Goal: Information Seeking & Learning: Learn about a topic

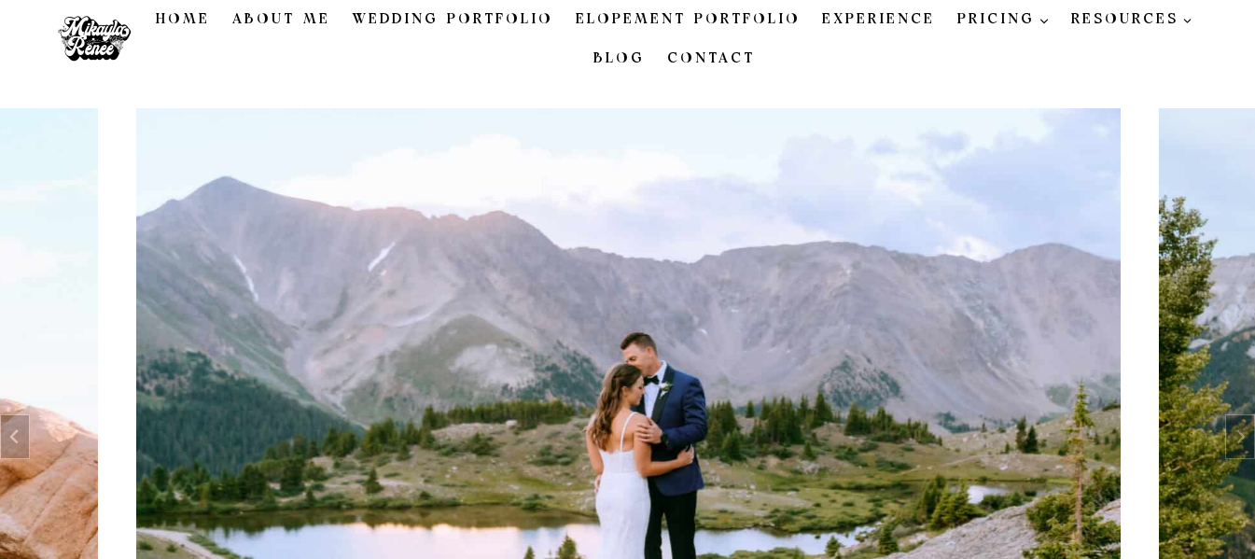
click at [289, 17] on link "About Me" at bounding box center [281, 19] width 120 height 39
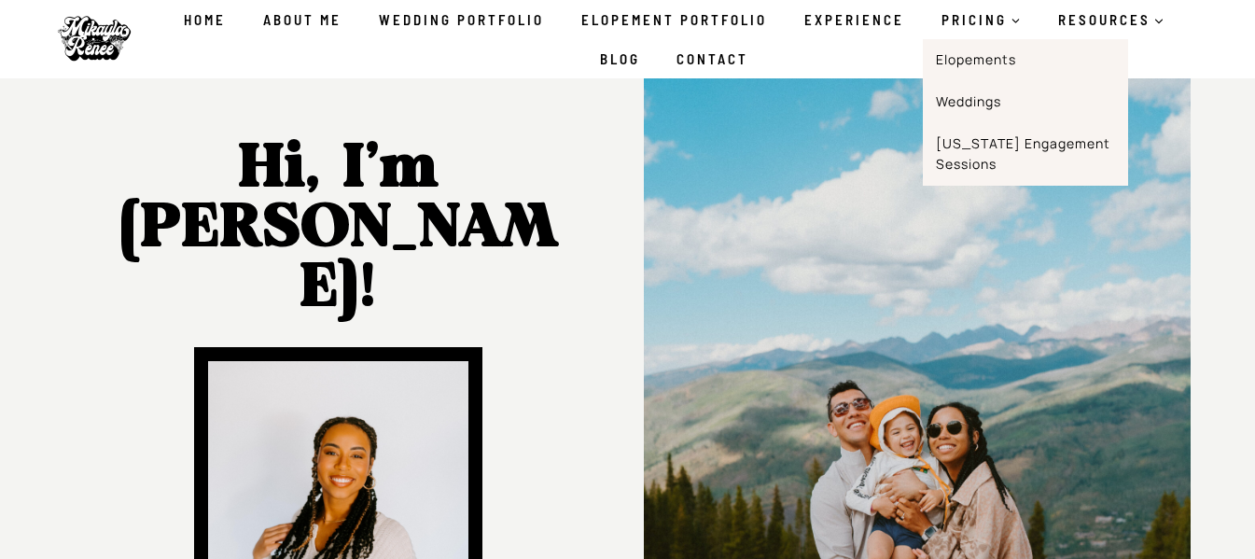
click at [973, 96] on link "Weddings" at bounding box center [1025, 102] width 205 height 42
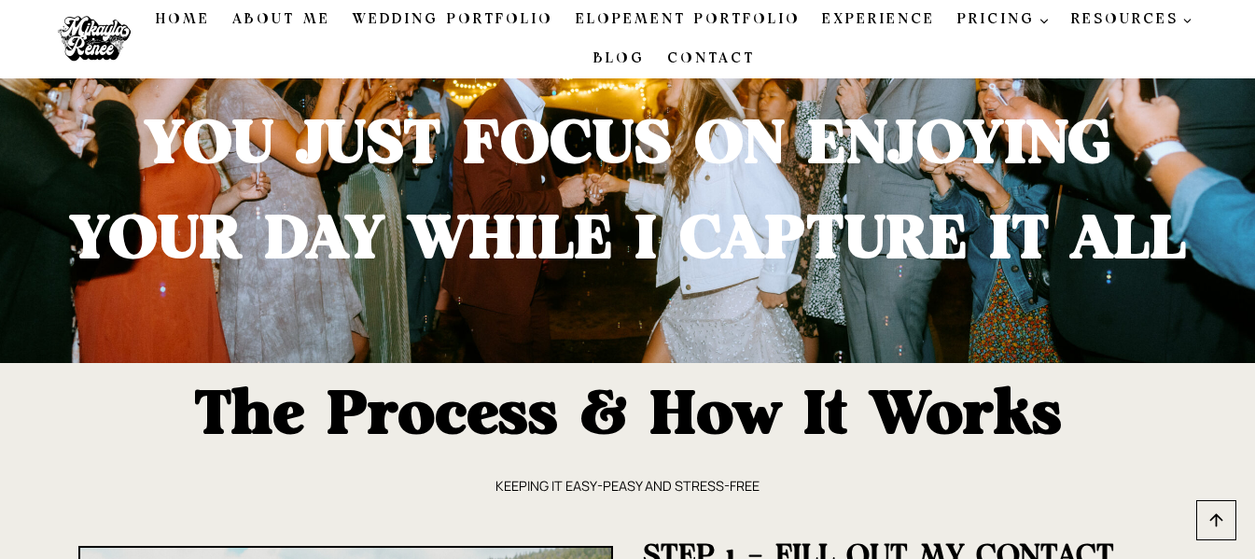
scroll to position [3668, 0]
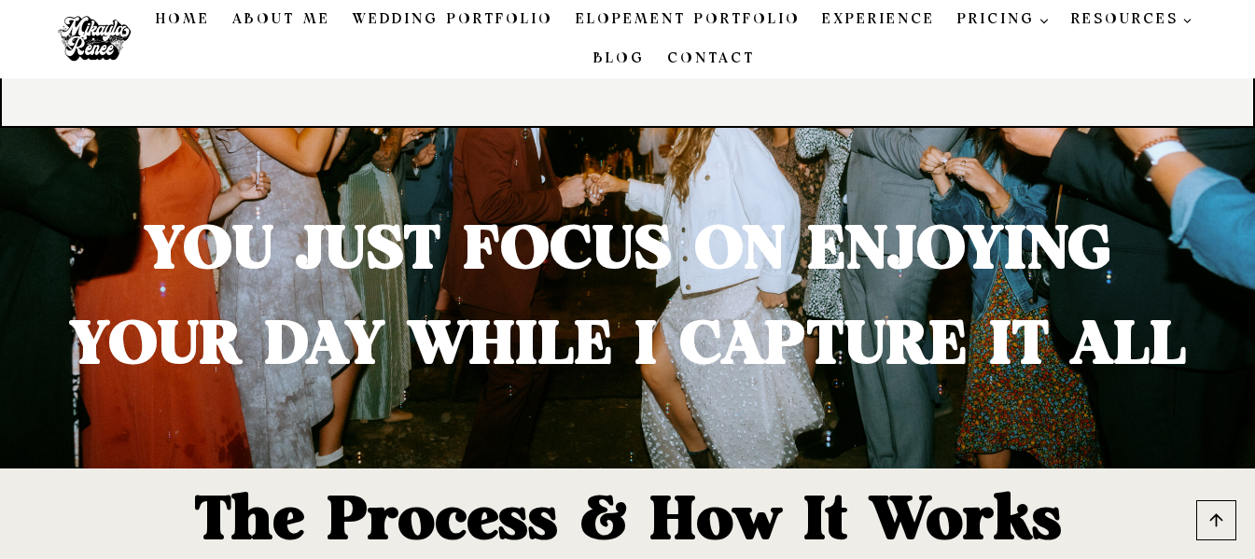
click at [276, 21] on link "About Me" at bounding box center [281, 19] width 120 height 39
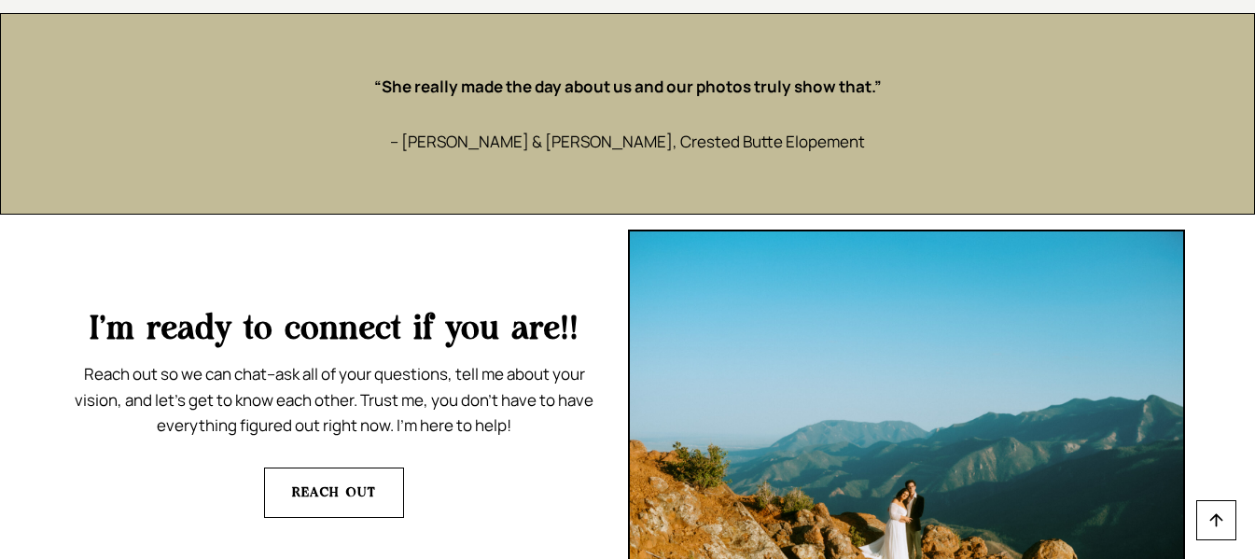
scroll to position [4106, 0]
